Goal: Find specific page/section: Find specific page/section

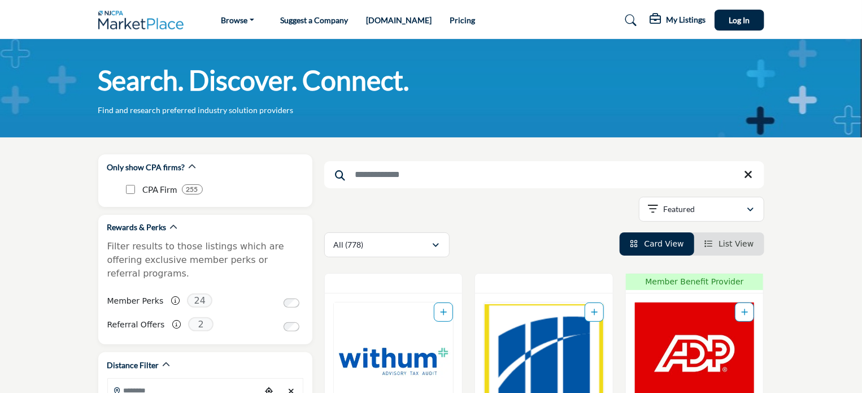
click at [361, 177] on input "Search Keyword" at bounding box center [544, 174] width 440 height 27
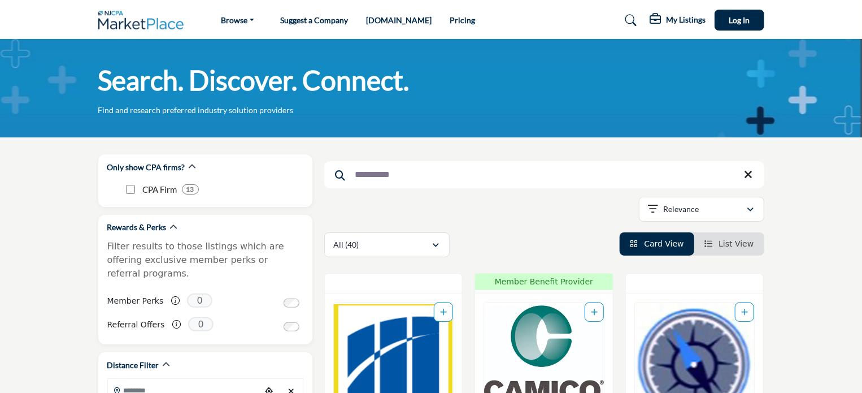
type input "**********"
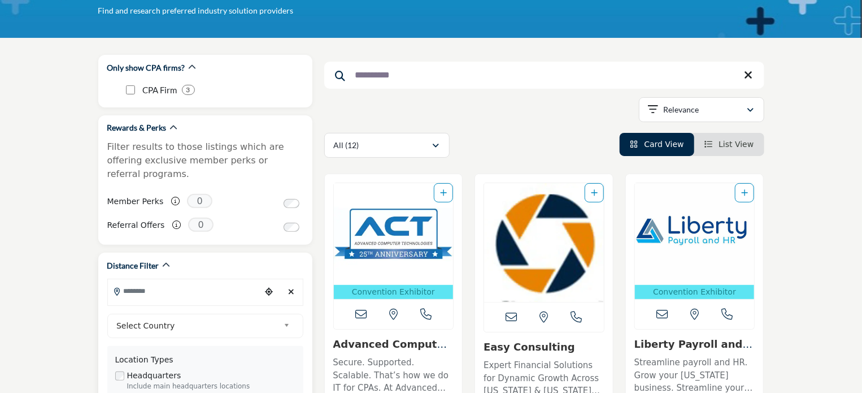
scroll to position [56, 0]
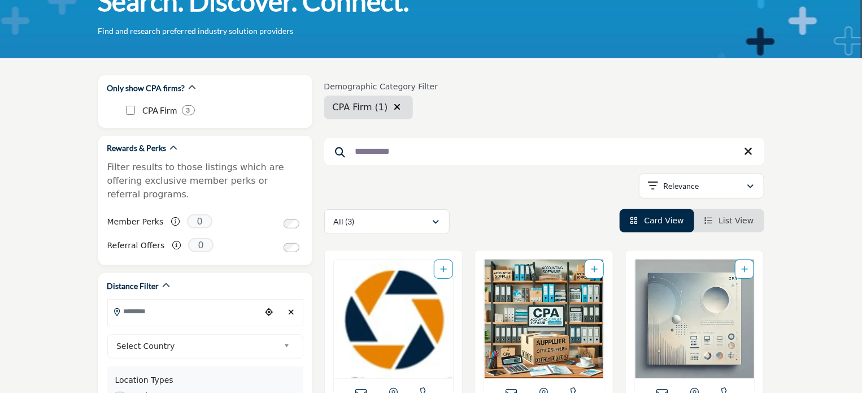
scroll to position [56, 0]
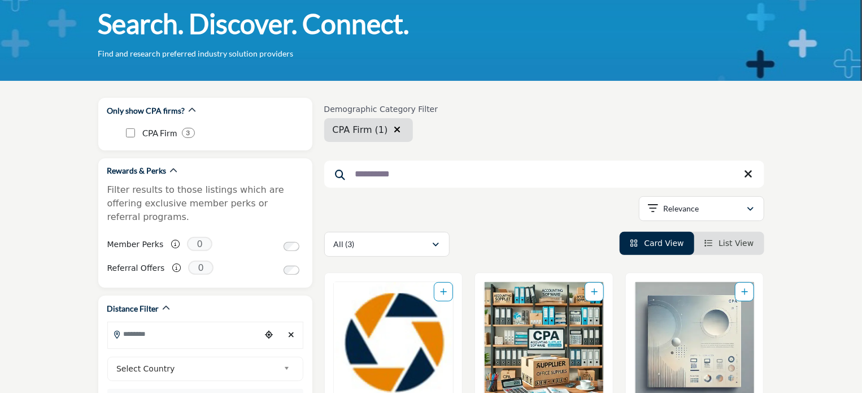
click at [667, 246] on span "Card View" at bounding box center [664, 242] width 40 height 9
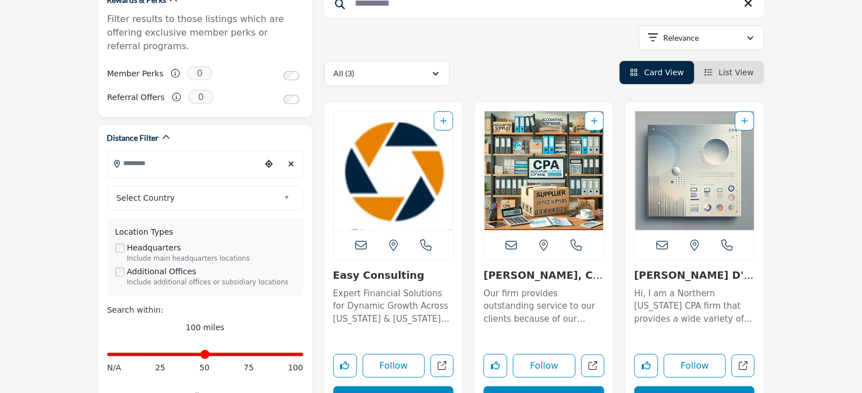
scroll to position [226, 0]
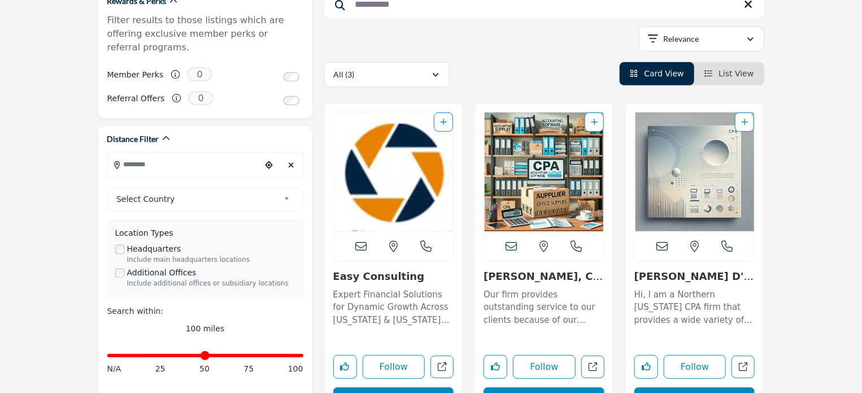
click at [727, 73] on span "List View" at bounding box center [735, 73] width 35 height 9
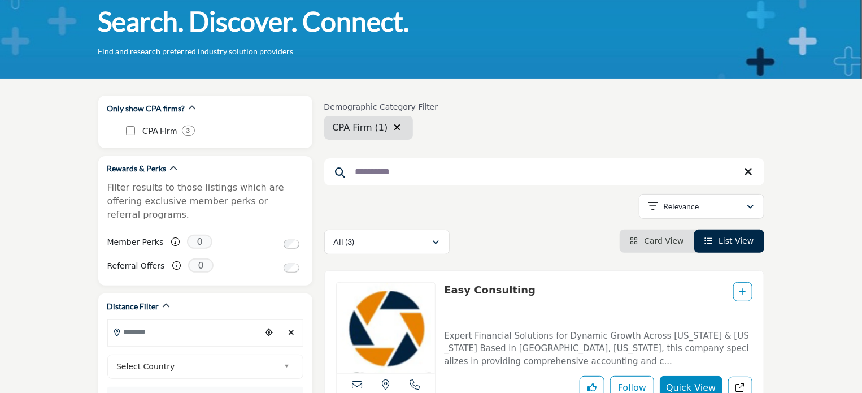
scroll to position [56, 0]
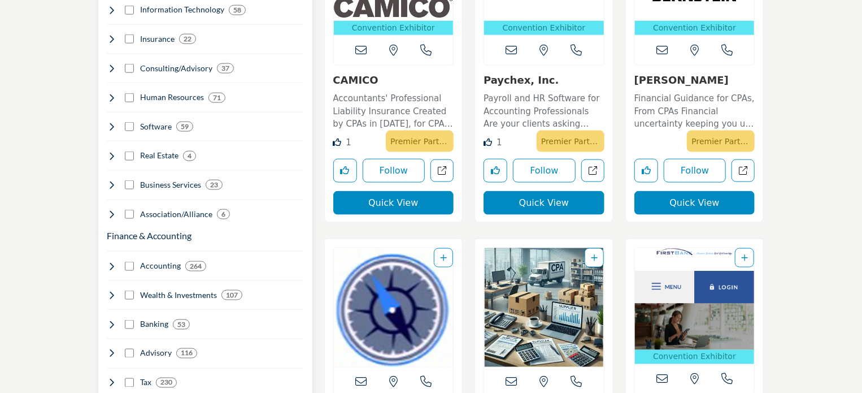
scroll to position [734, 0]
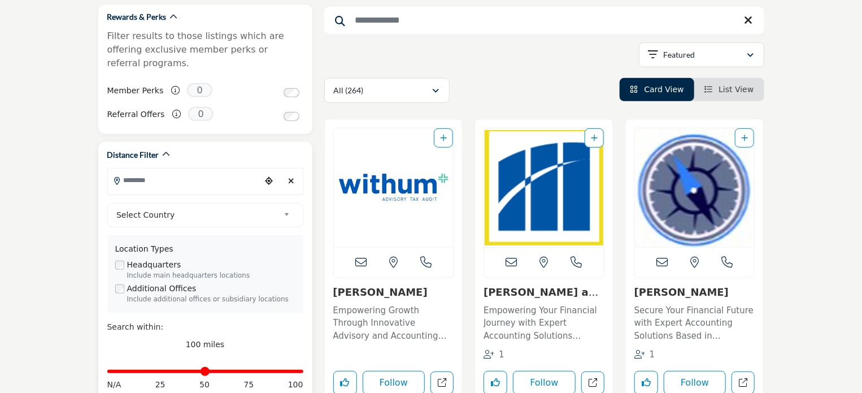
scroll to position [56, 0]
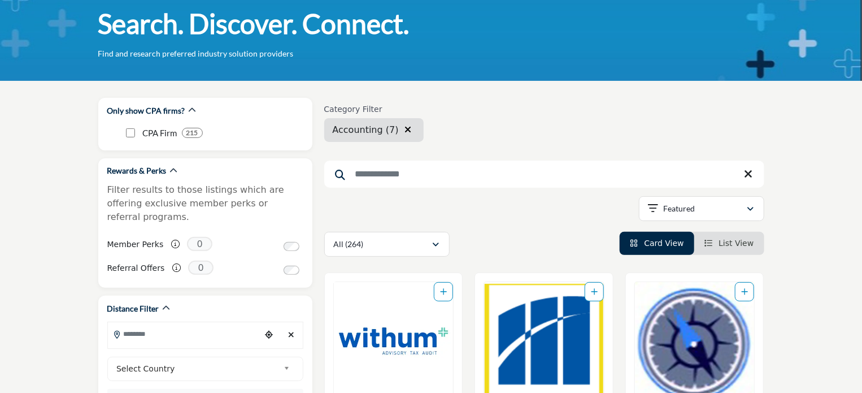
click at [385, 180] on input "Search Keyword" at bounding box center [544, 173] width 440 height 27
type input "**********"
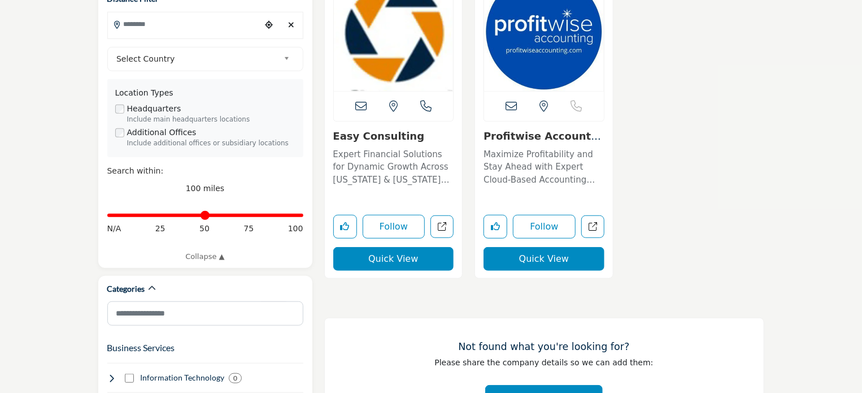
scroll to position [395, 0]
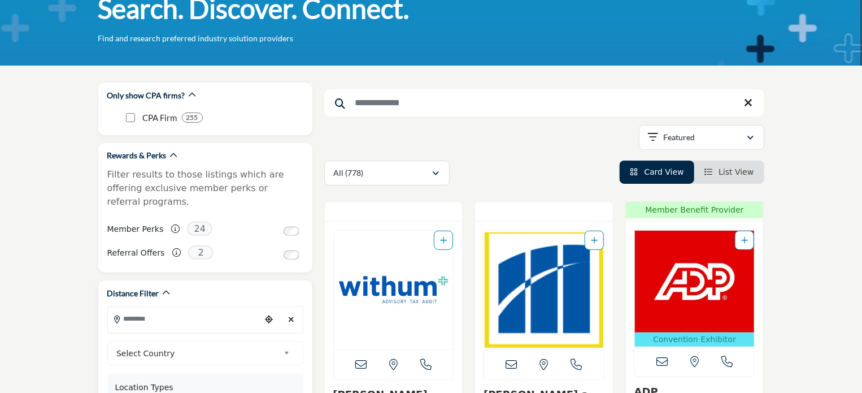
scroll to position [56, 0]
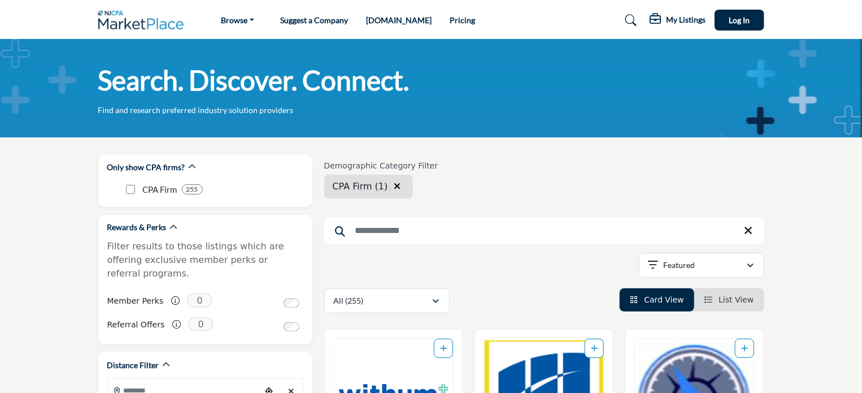
click at [441, 230] on input "Search Keyword" at bounding box center [544, 230] width 440 height 27
type input "**********"
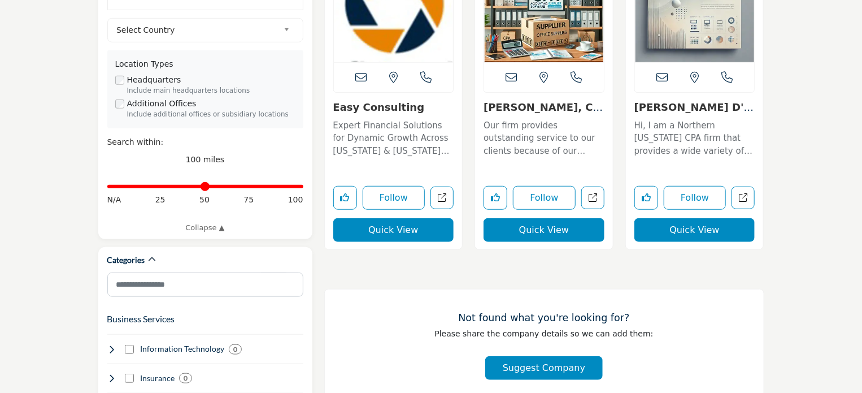
scroll to position [395, 0]
